Goal: Transaction & Acquisition: Purchase product/service

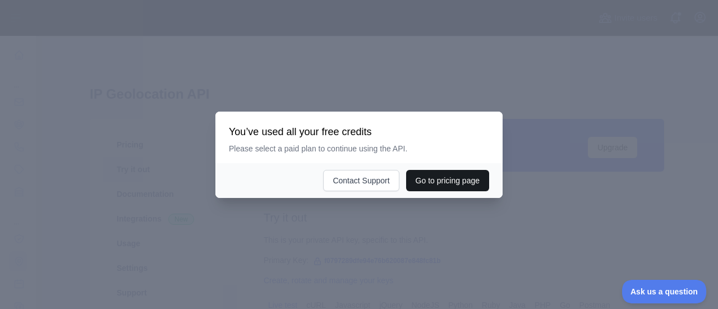
click at [419, 184] on button "Go to pricing page" at bounding box center [447, 180] width 83 height 21
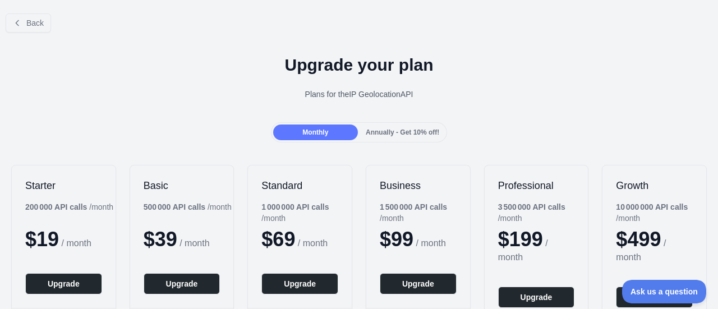
click at [33, 33] on div "Back" at bounding box center [359, 22] width 718 height 37
click at [35, 24] on span "Back" at bounding box center [34, 23] width 17 height 9
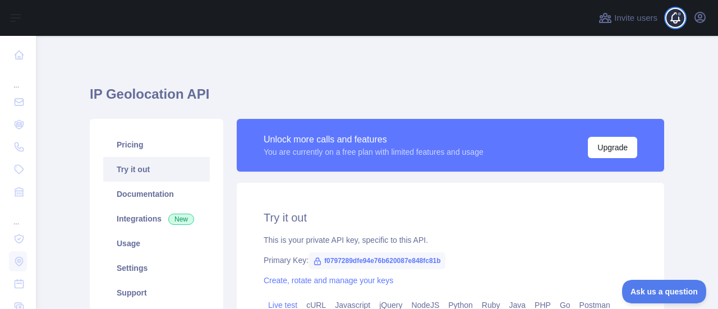
click at [681, 10] on span at bounding box center [680, 18] width 22 height 36
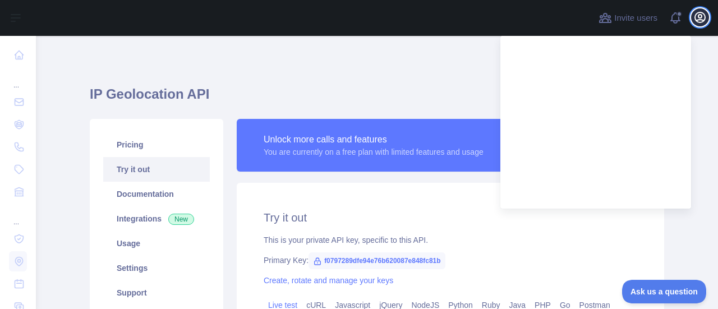
click at [700, 14] on icon "button" at bounding box center [700, 17] width 10 height 10
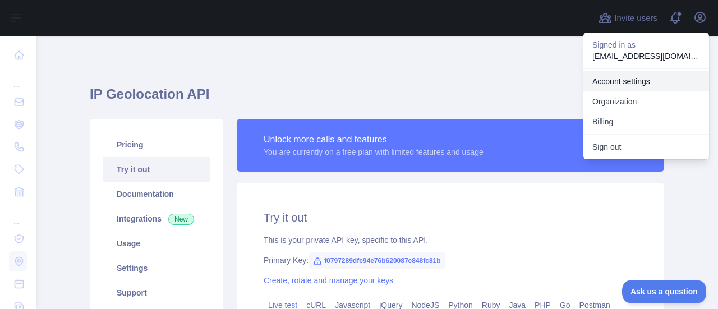
click at [648, 85] on link "Account settings" at bounding box center [646, 81] width 126 height 20
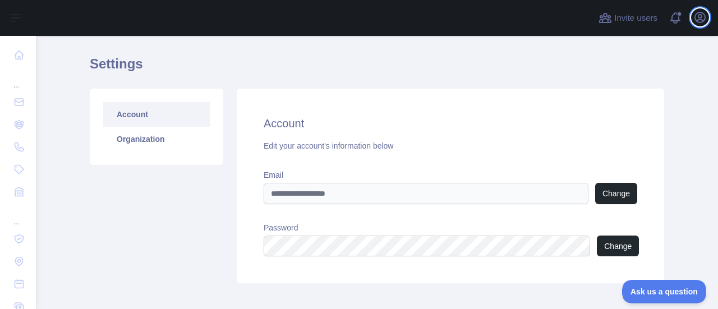
scroll to position [30, 0]
click at [714, 11] on div "Invite users View notifications Open user menu" at bounding box center [377, 18] width 682 height 36
click at [697, 17] on icon "button" at bounding box center [699, 17] width 13 height 13
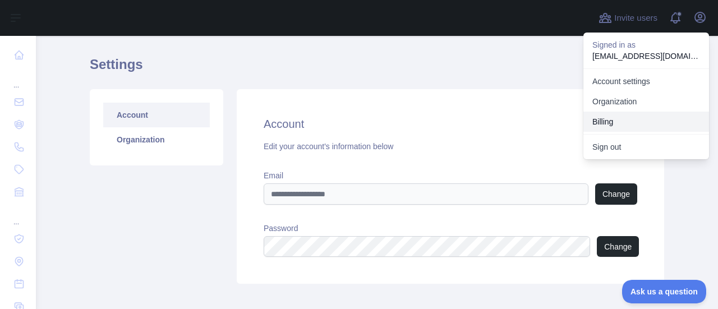
click at [656, 119] on button "Billing" at bounding box center [646, 122] width 126 height 20
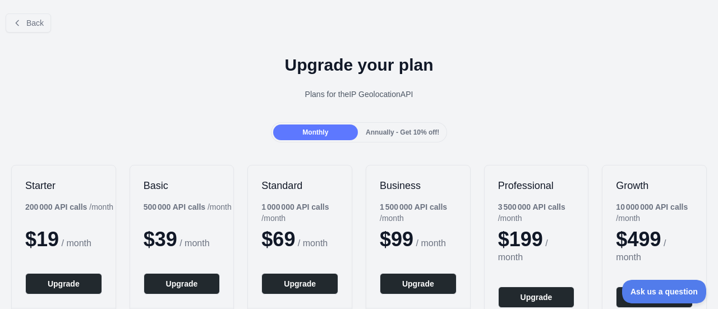
click at [183, 284] on div at bounding box center [359, 154] width 718 height 309
click at [183, 284] on button "Upgrade" at bounding box center [182, 283] width 77 height 21
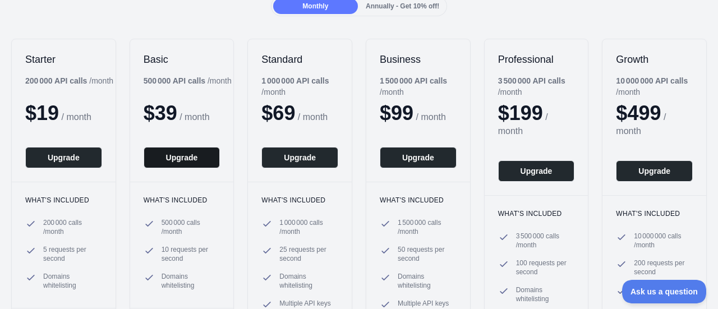
scroll to position [126, 0]
click at [187, 163] on button "Upgrade" at bounding box center [182, 157] width 77 height 21
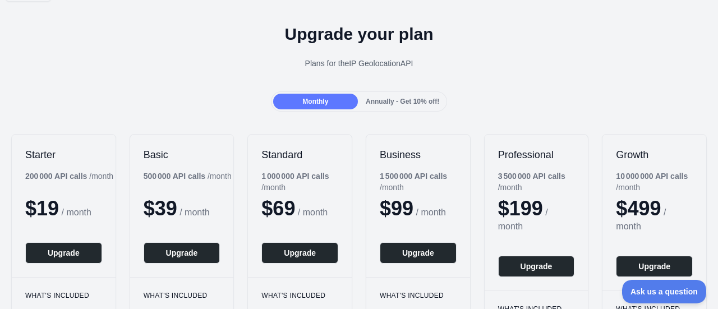
scroll to position [0, 0]
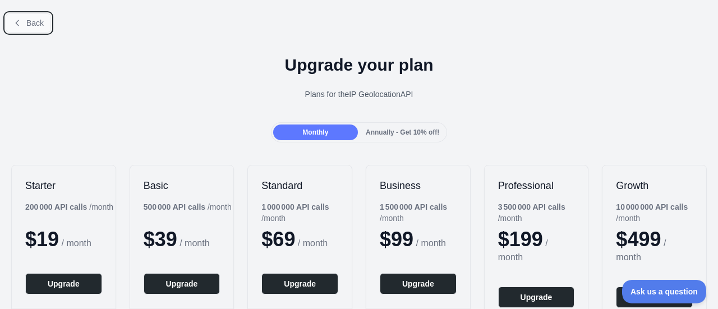
click at [39, 21] on span "Back" at bounding box center [34, 23] width 17 height 9
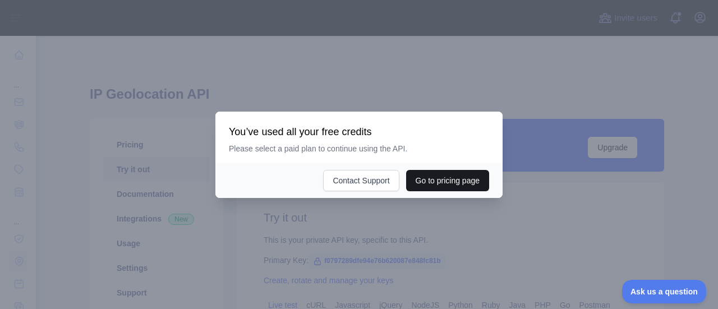
type textarea "**********"
click at [448, 176] on button "Go to pricing page" at bounding box center [447, 180] width 83 height 21
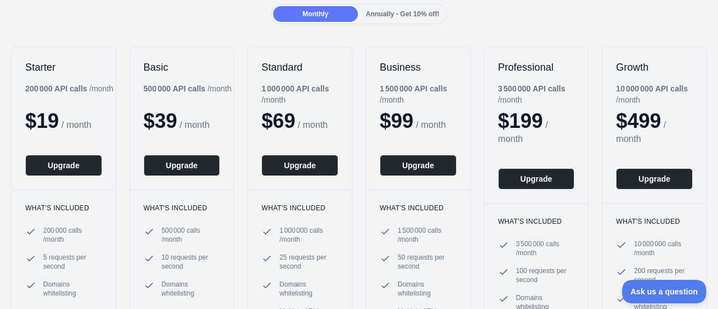
scroll to position [119, 0]
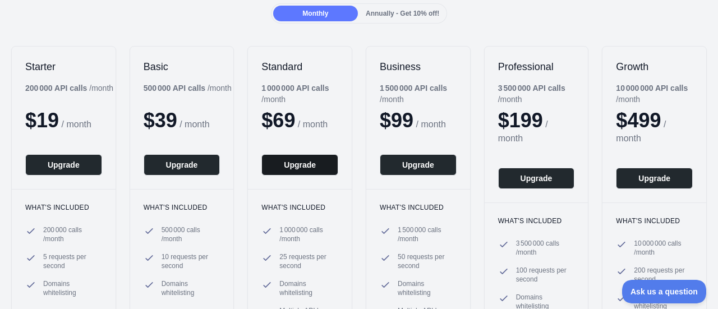
click at [305, 160] on button "Upgrade" at bounding box center [299, 164] width 77 height 21
click at [195, 157] on button "Upgrade" at bounding box center [182, 164] width 77 height 21
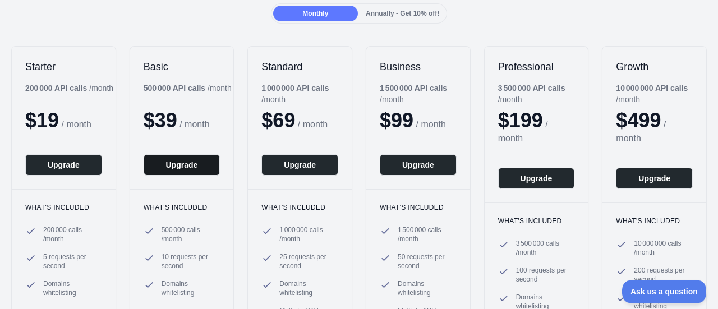
click at [195, 157] on button "Upgrade" at bounding box center [182, 164] width 77 height 21
click at [183, 164] on button "Upgrade" at bounding box center [182, 164] width 77 height 21
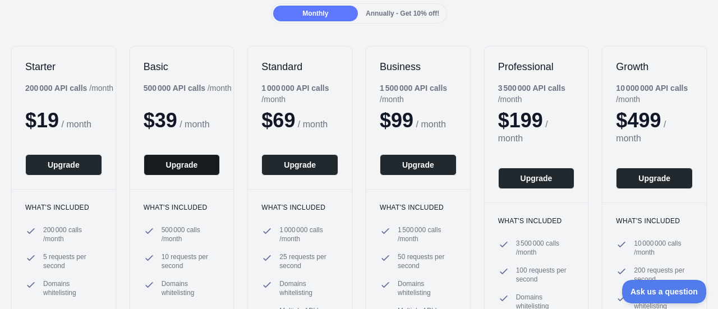
click at [183, 164] on button "Upgrade" at bounding box center [182, 164] width 77 height 21
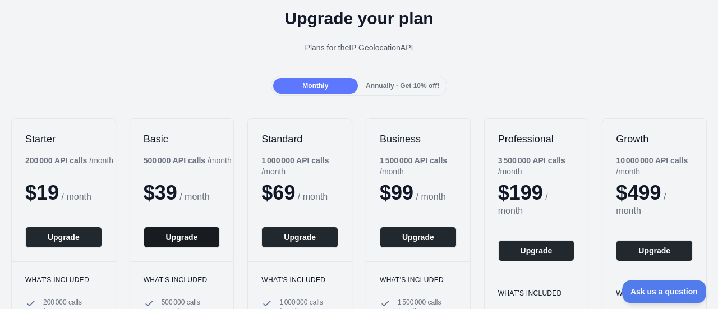
click at [182, 238] on button "Upgrade" at bounding box center [182, 237] width 77 height 21
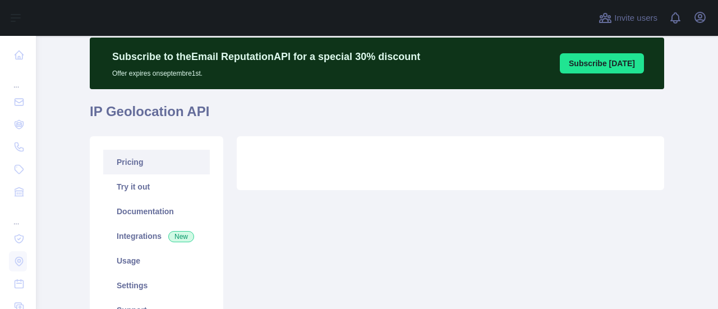
scroll to position [34, 0]
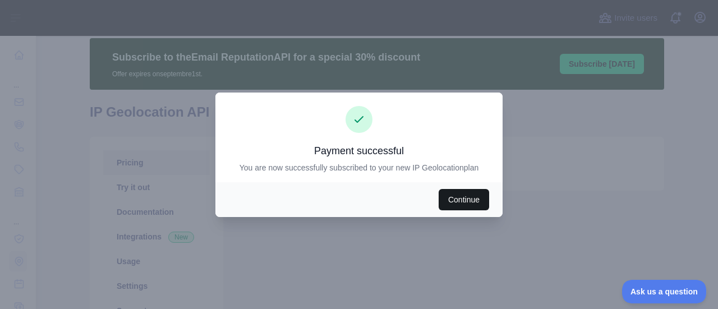
click at [472, 201] on button "Continue" at bounding box center [464, 199] width 50 height 21
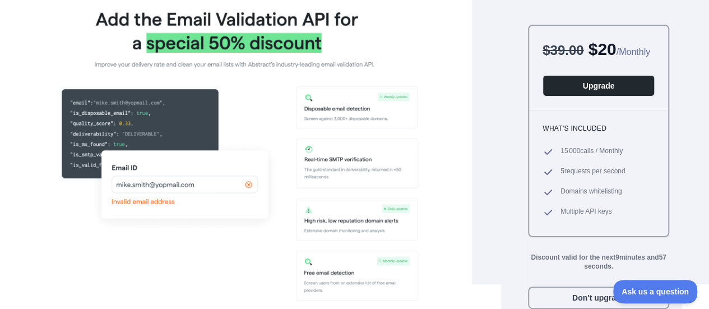
scroll to position [38, 0]
click at [564, 290] on button "Don't upgrade" at bounding box center [598, 298] width 141 height 22
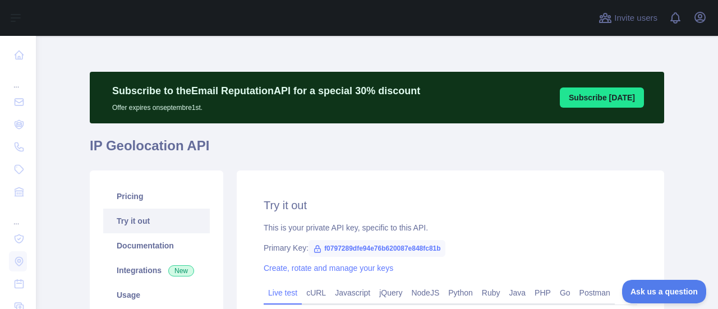
type textarea "**********"
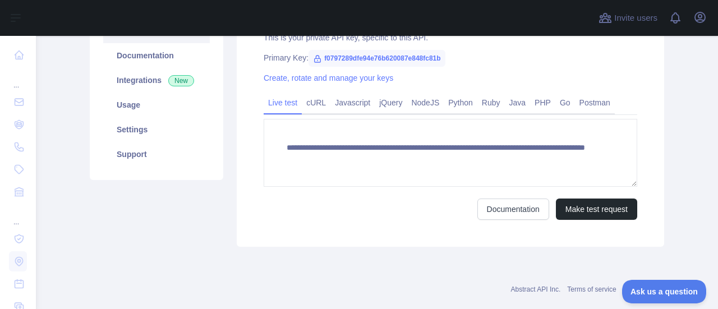
scroll to position [191, 0]
click at [445, 252] on div "**********" at bounding box center [377, 113] width 588 height 280
click at [427, 262] on div "Abstract API Inc. Terms of service Privacy policy" at bounding box center [377, 282] width 574 height 40
